Goal: Transaction & Acquisition: Subscribe to service/newsletter

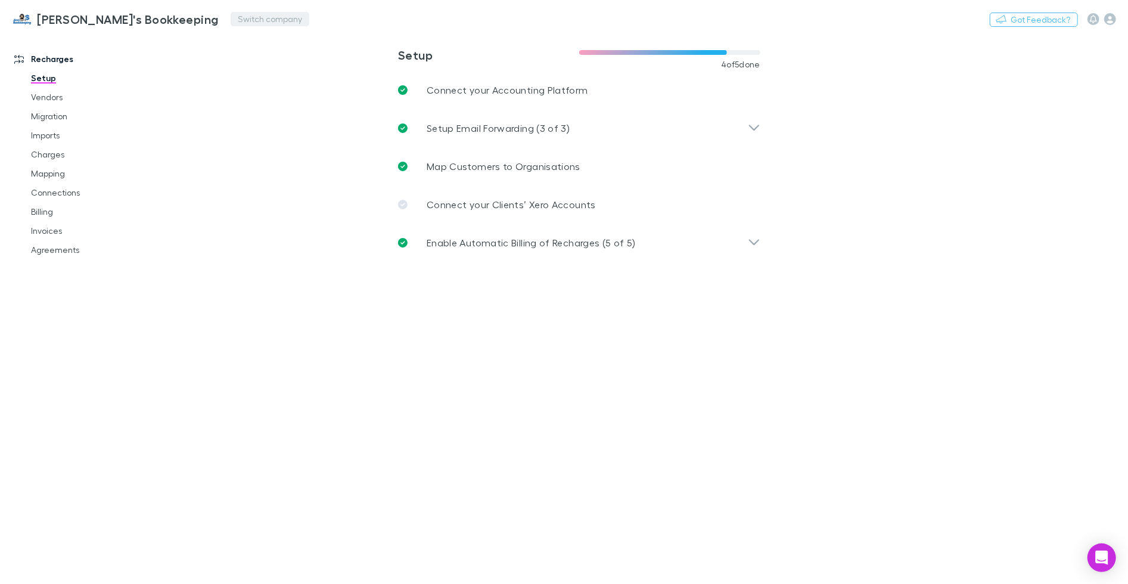
click at [231, 18] on button "Switch company" at bounding box center [270, 19] width 79 height 14
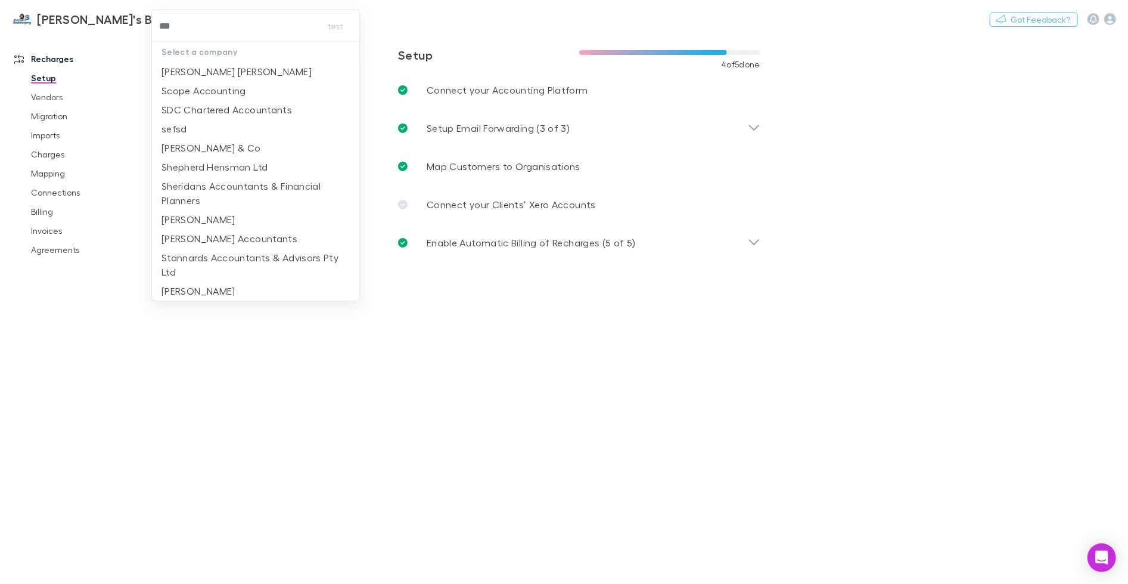
type input "****"
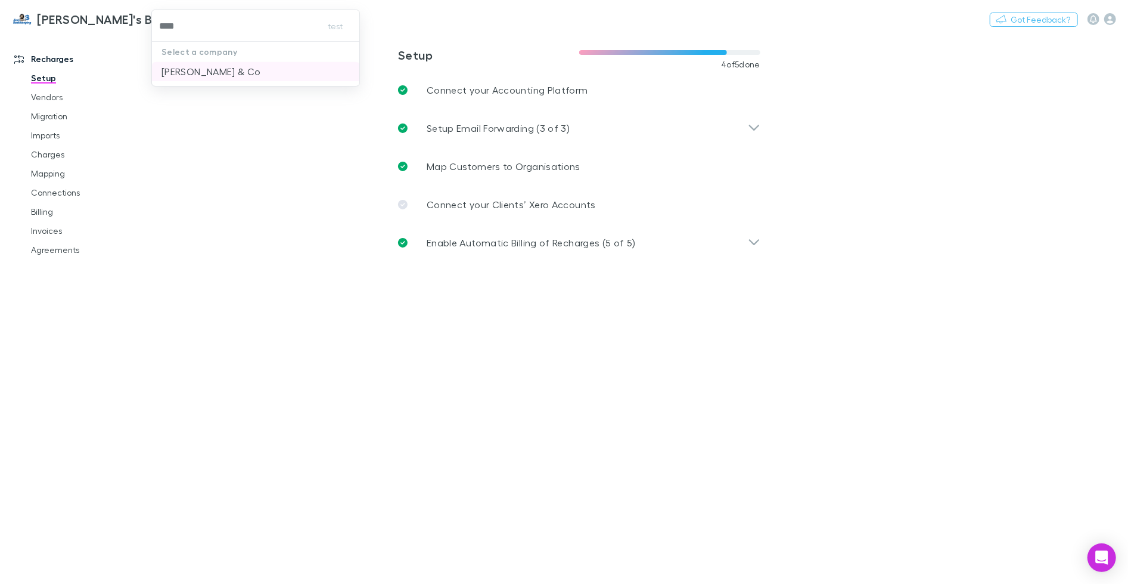
click at [198, 64] on p "Shaddock & Co" at bounding box center [212, 71] width 100 height 14
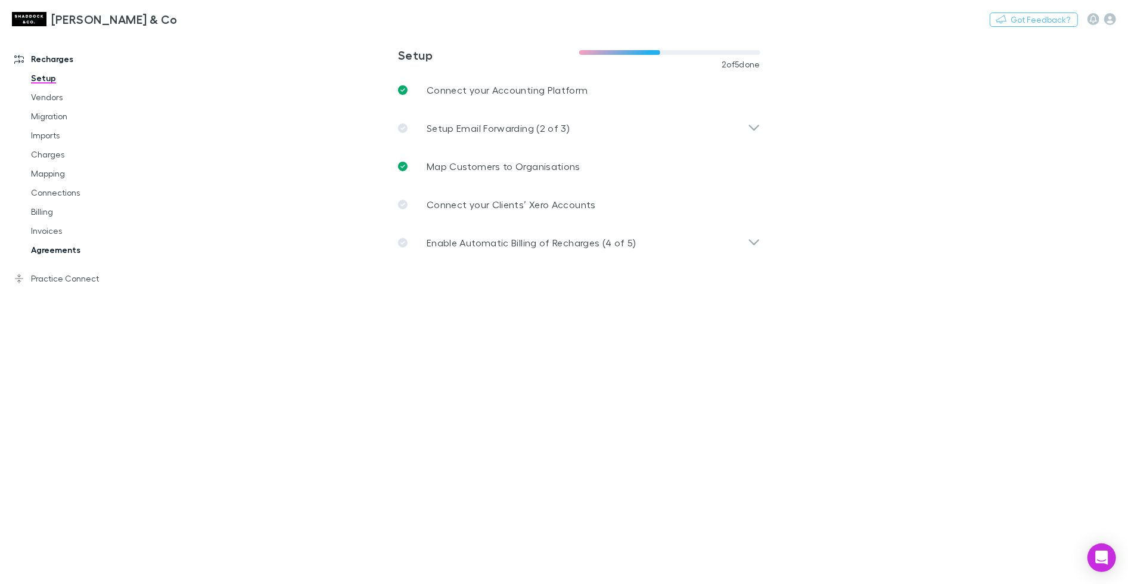
click at [58, 251] on link "Agreements" at bounding box center [85, 249] width 133 height 19
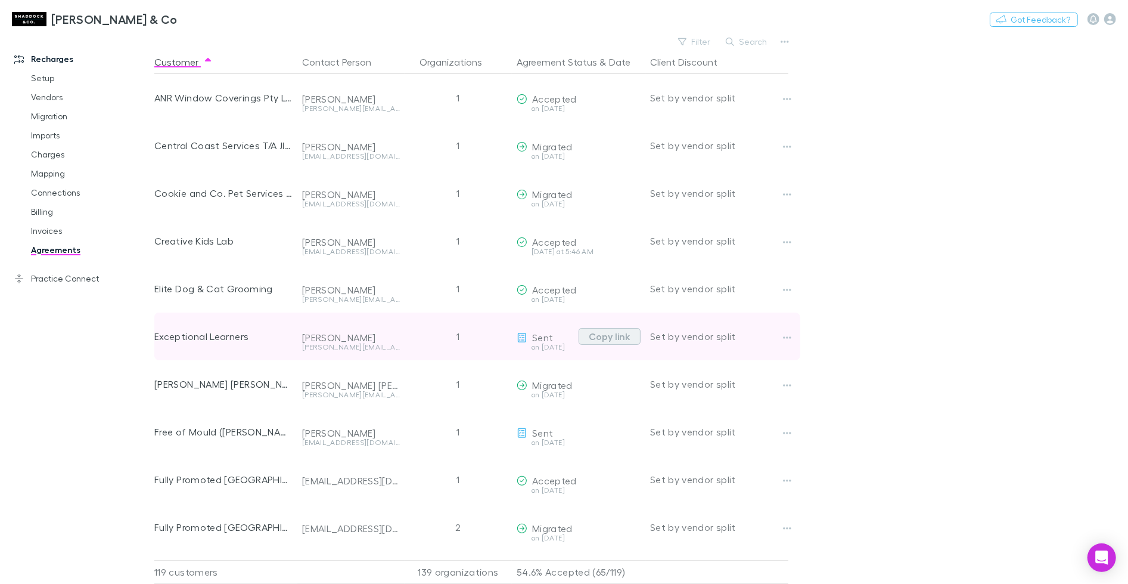
click at [610, 334] on button "Copy link" at bounding box center [610, 336] width 62 height 17
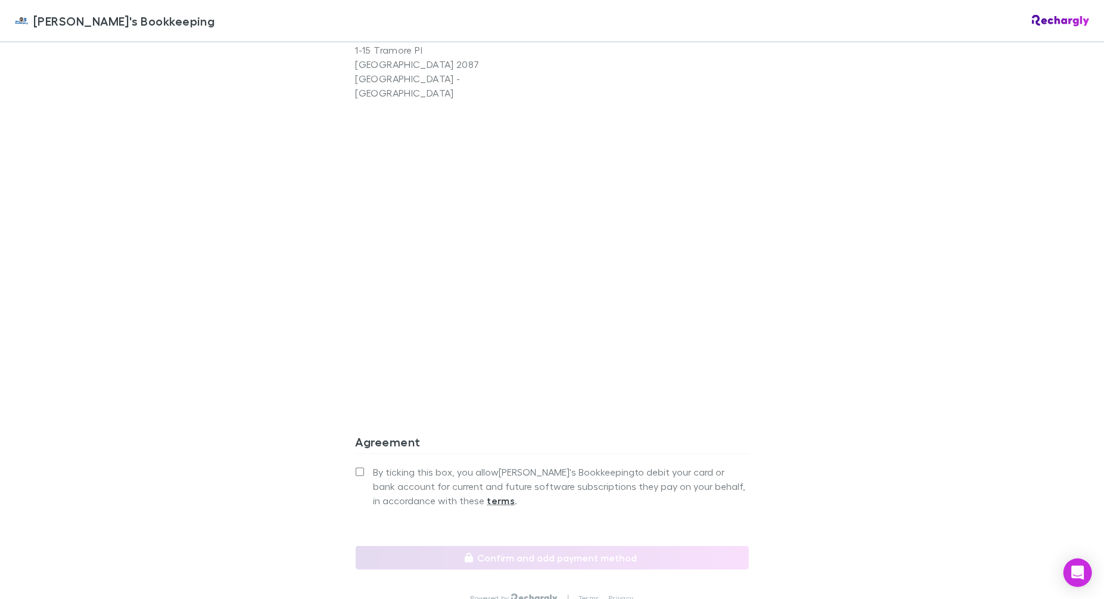
scroll to position [938, 0]
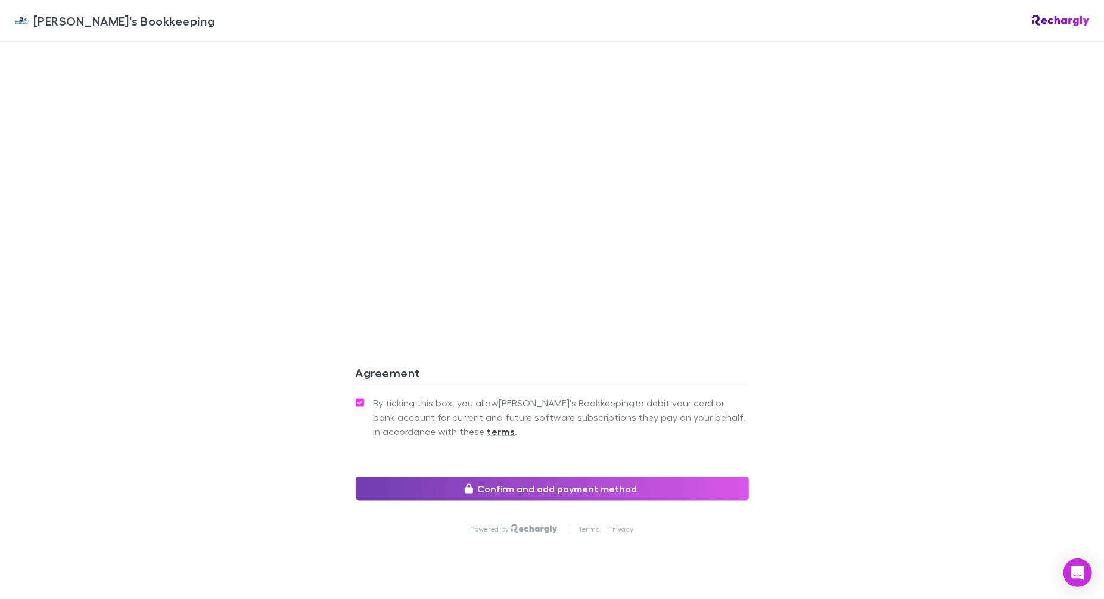
click at [399, 477] on button "Confirm and add payment method" at bounding box center [552, 489] width 393 height 24
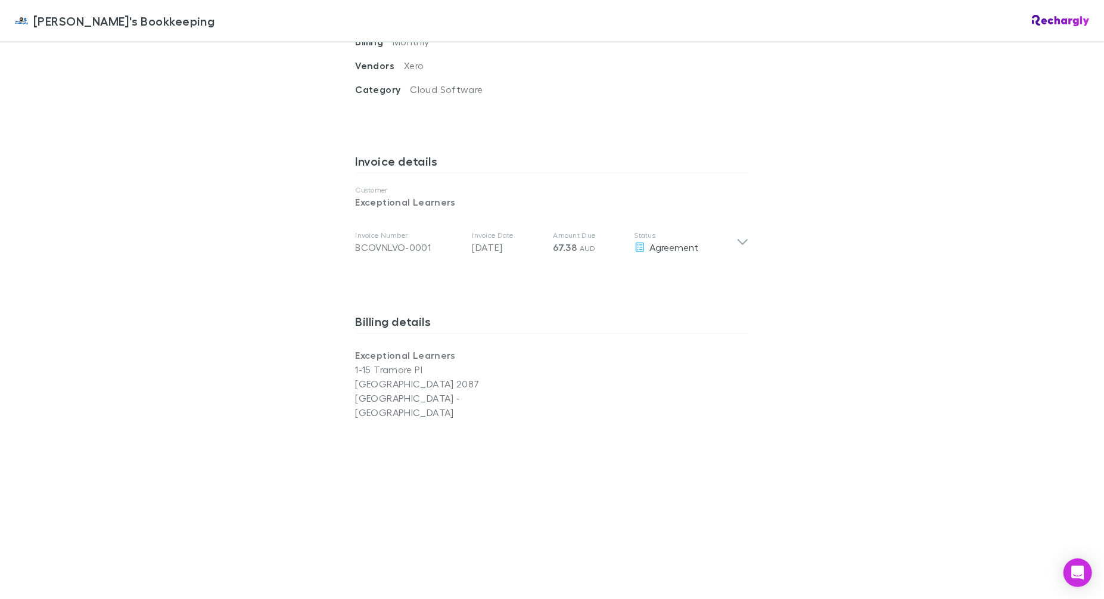
scroll to position [554, 0]
